Goal: Transaction & Acquisition: Obtain resource

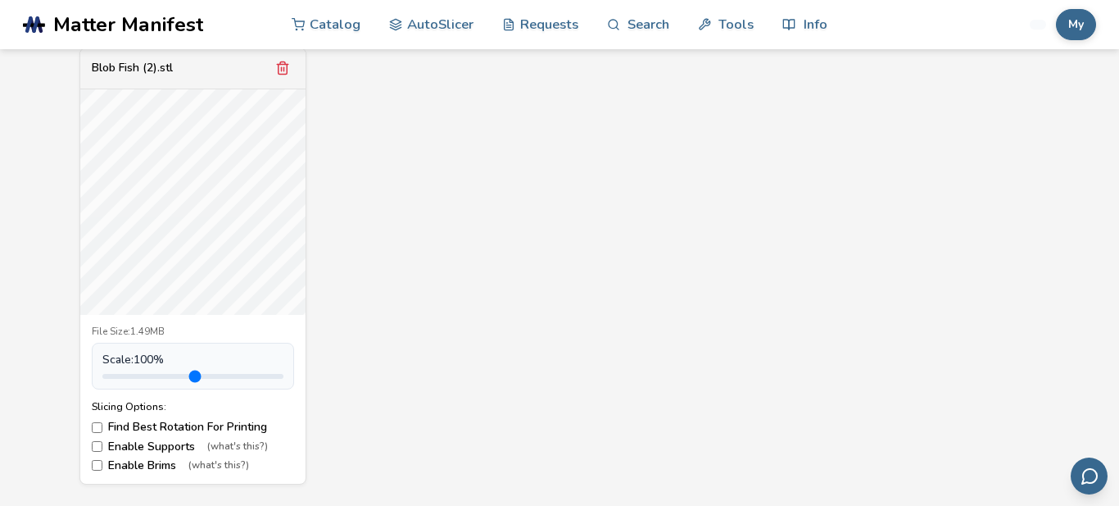
scroll to position [882, 0]
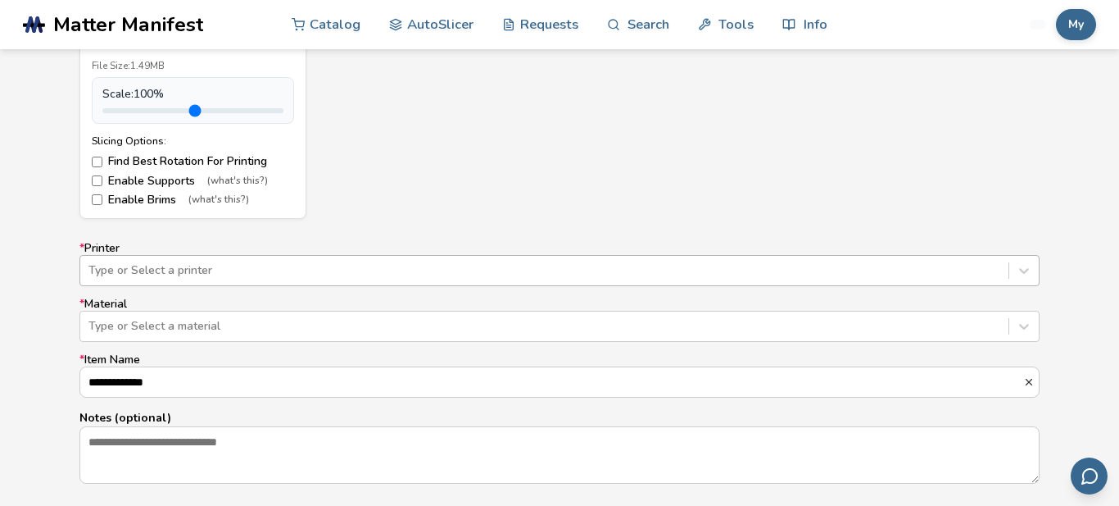
click at [409, 278] on div "Type or Select a printer" at bounding box center [559, 270] width 960 height 31
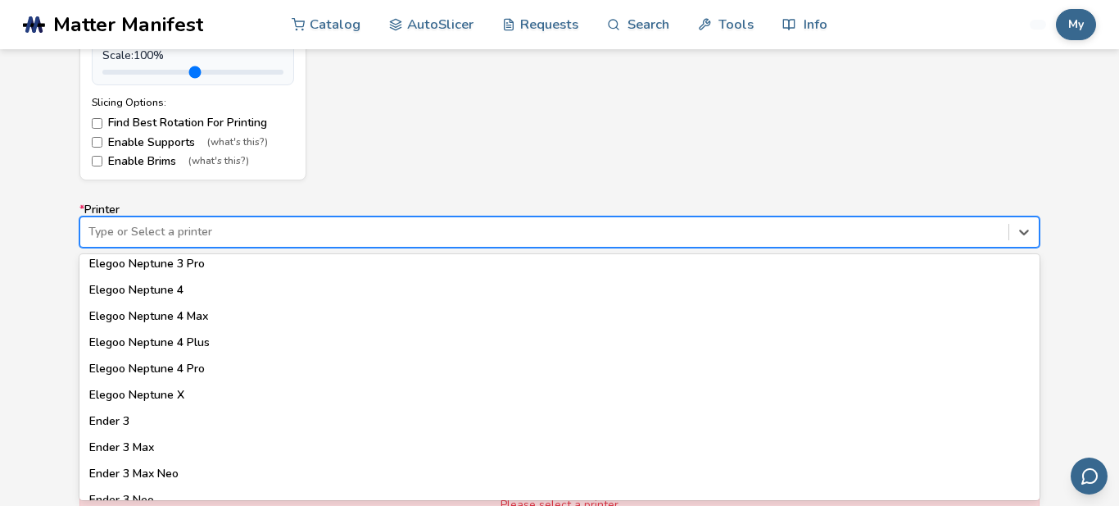
scroll to position [777, 0]
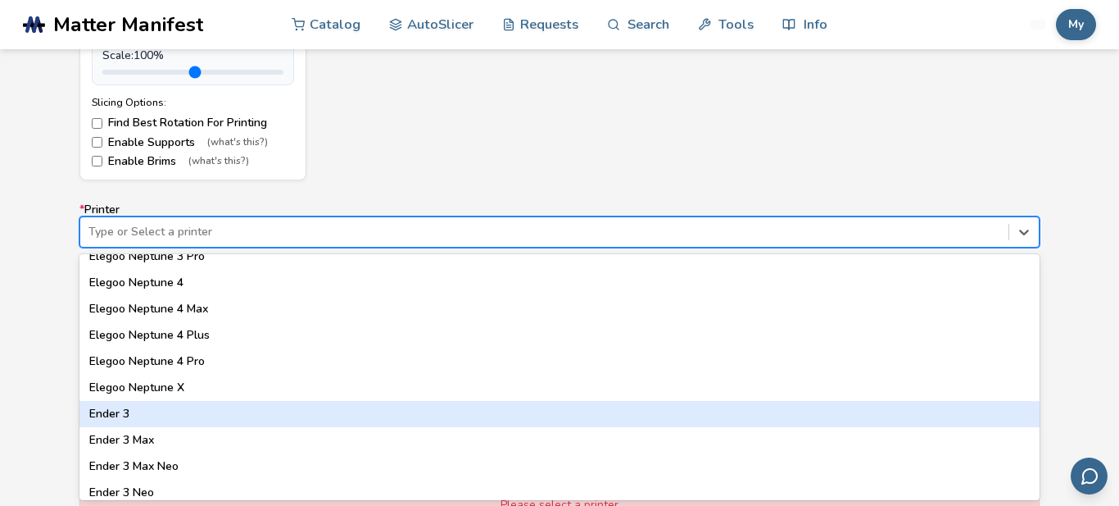
click at [173, 407] on div "Ender 3" at bounding box center [559, 414] width 960 height 26
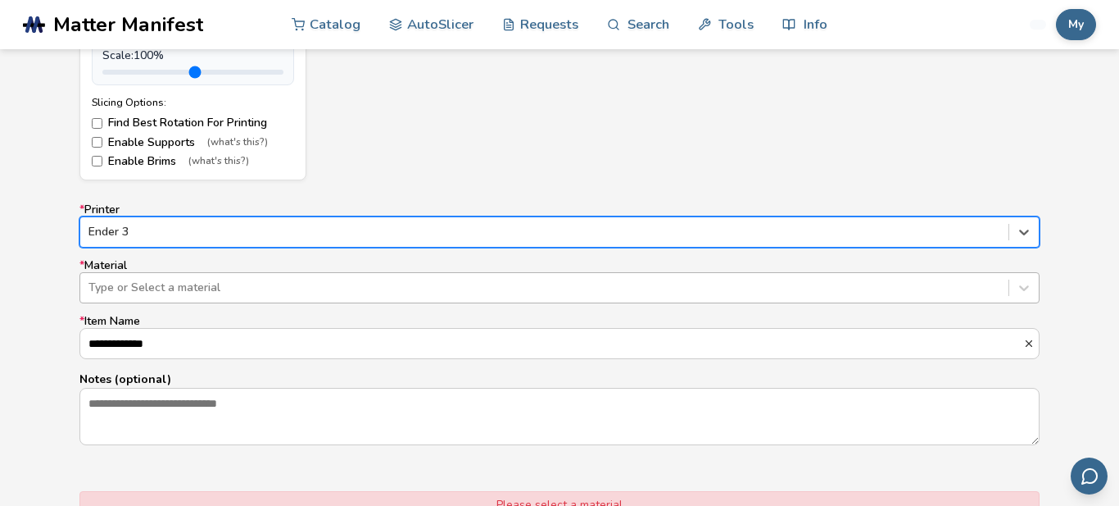
click at [199, 281] on div at bounding box center [544, 287] width 912 height 16
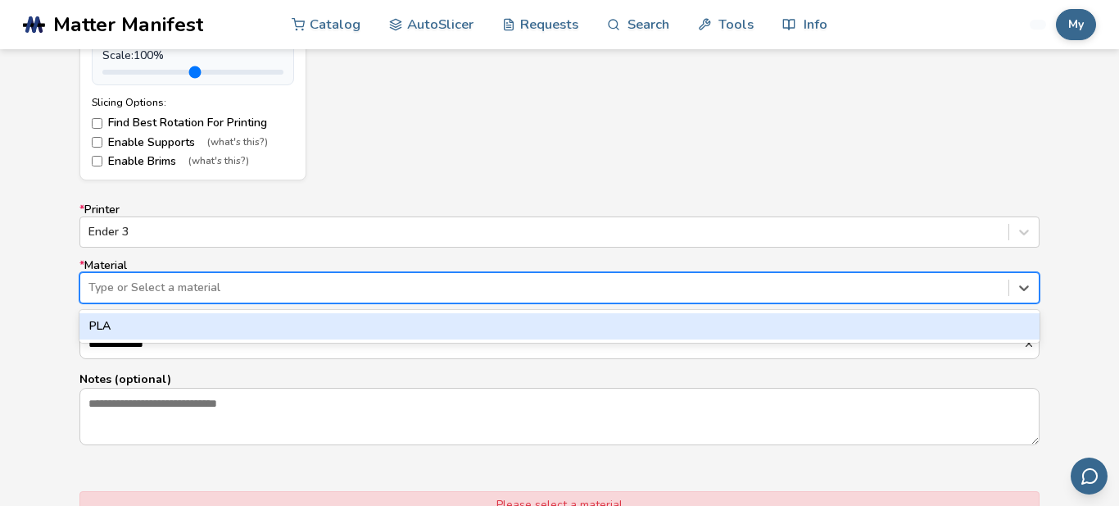
click at [257, 323] on div "PLA" at bounding box center [559, 326] width 960 height 26
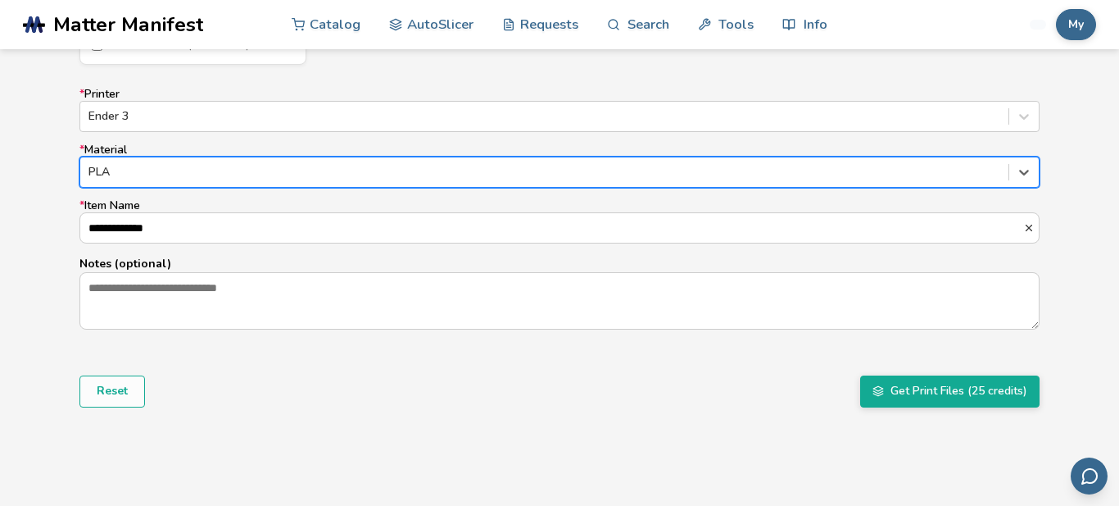
scroll to position [1037, 0]
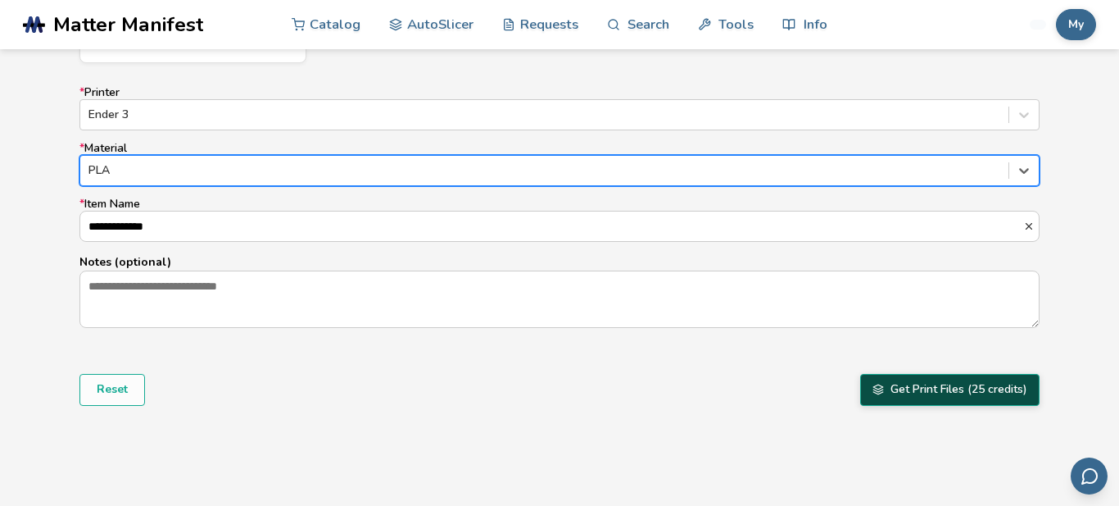
click at [937, 374] on button "Get Print Files (25 credits)" at bounding box center [949, 389] width 179 height 31
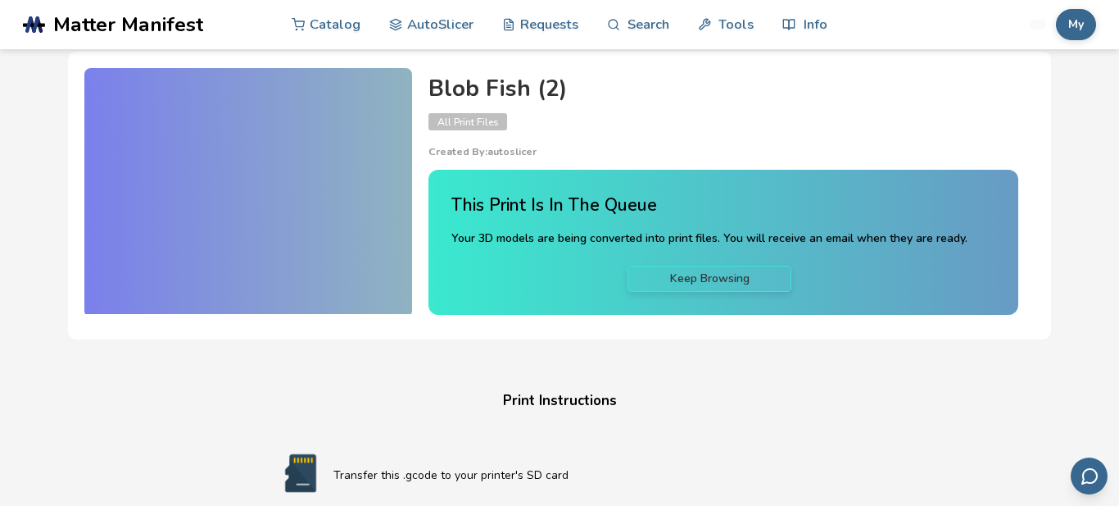
scroll to position [30, 0]
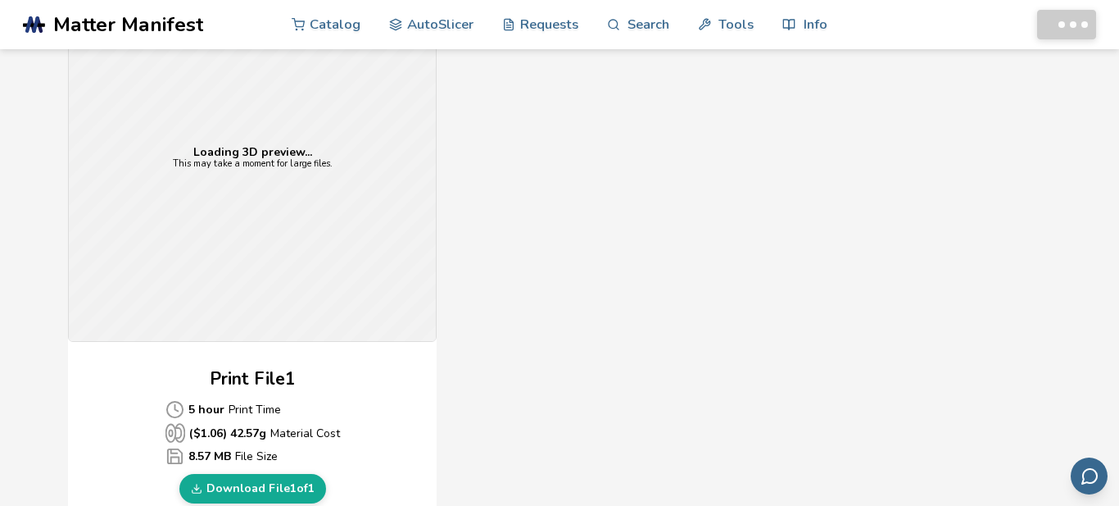
scroll to position [493, 0]
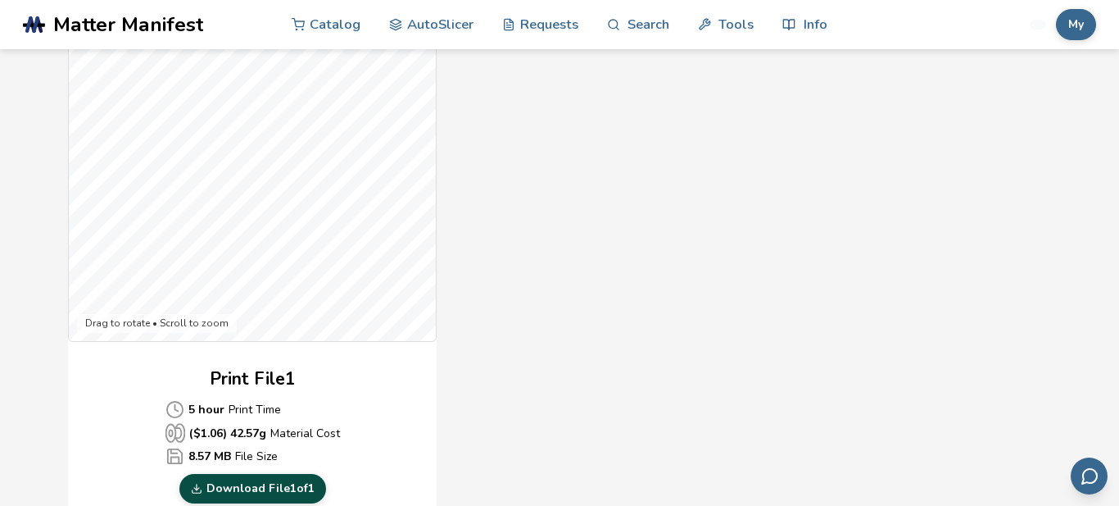
click at [293, 480] on link "Download File 1 of 1" at bounding box center [252, 488] width 147 height 29
